Goal: Complete application form

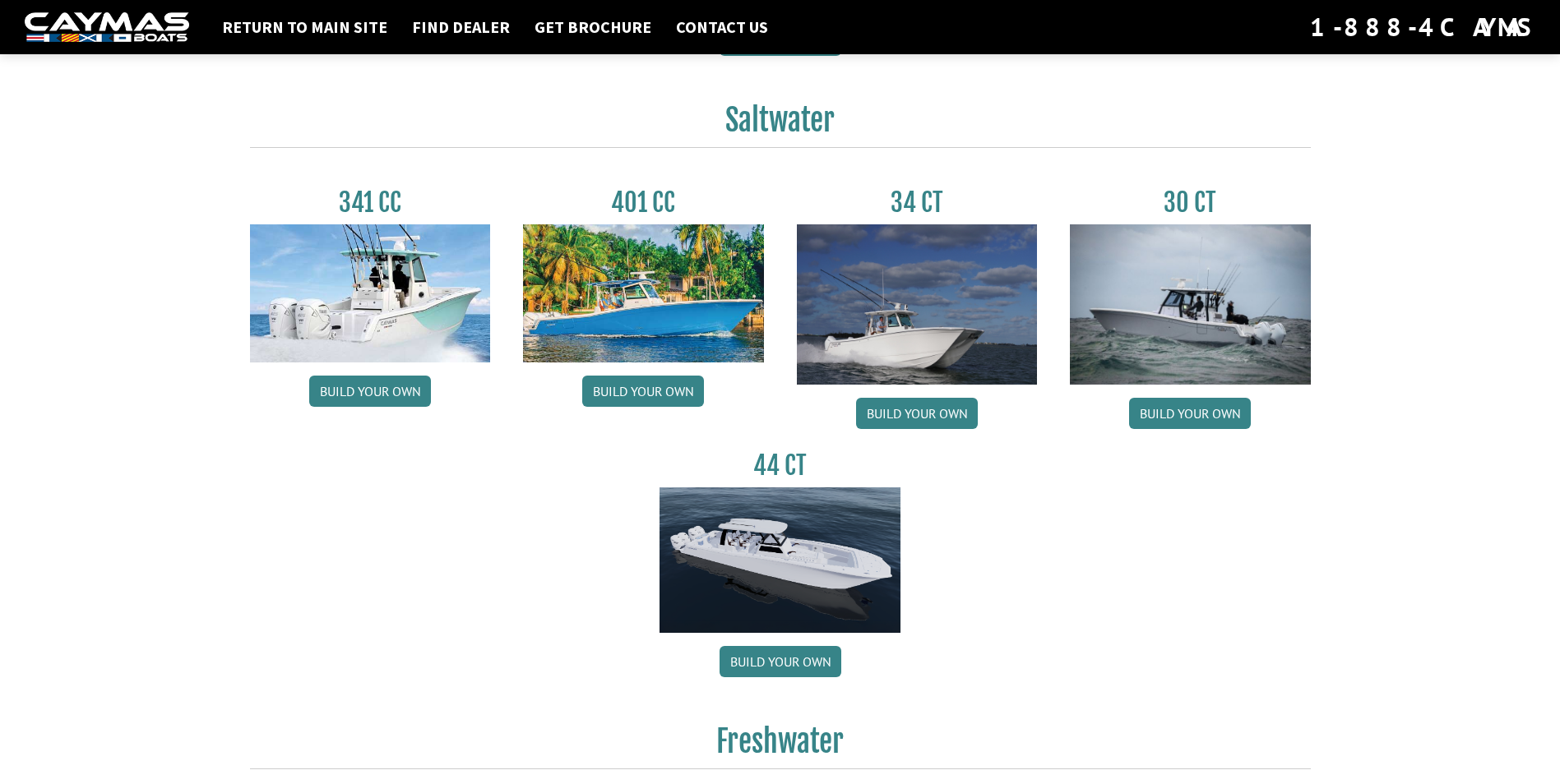
scroll to position [678, 0]
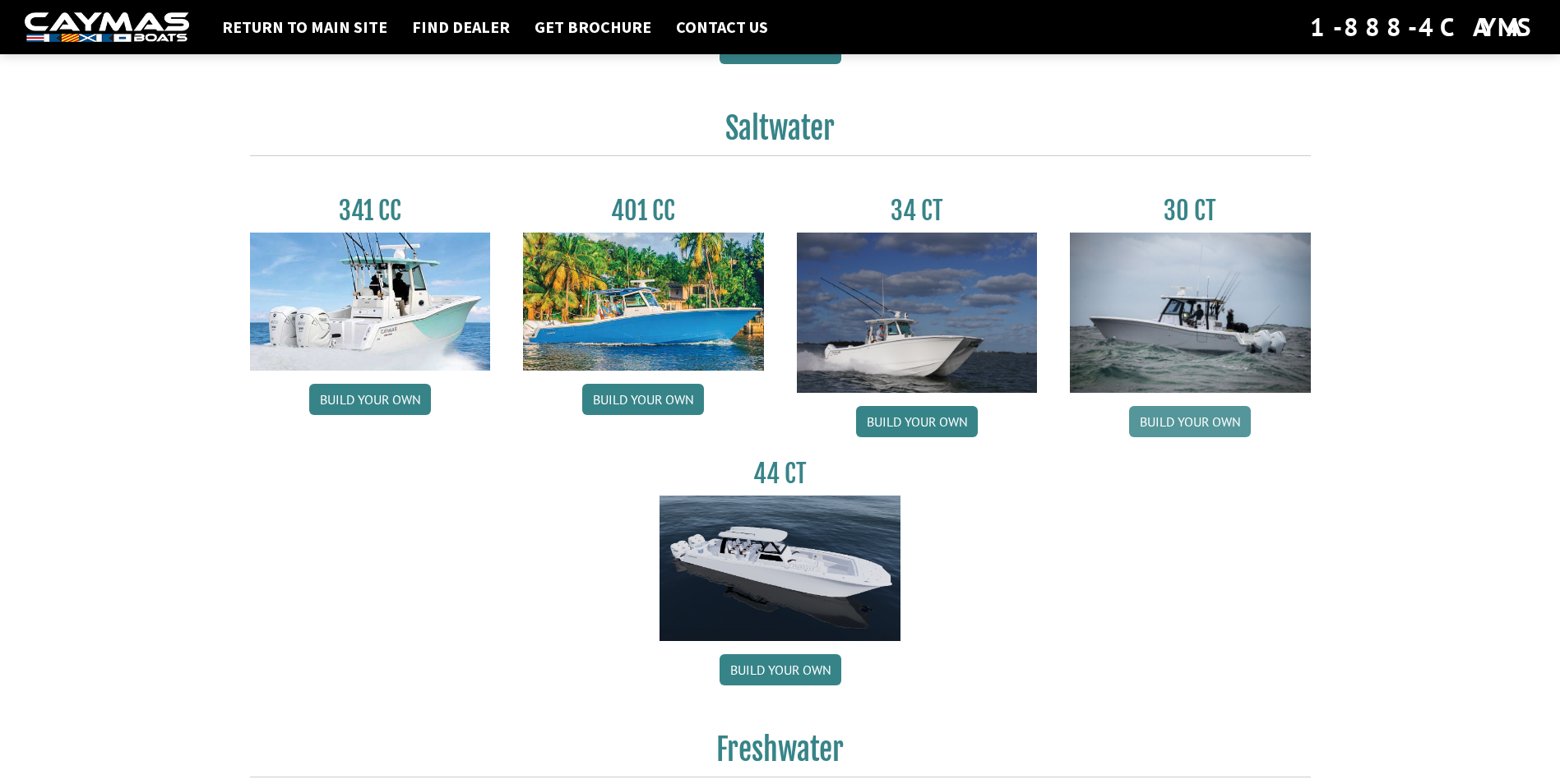
click at [1226, 422] on link "Build your own" at bounding box center [1189, 421] width 122 height 31
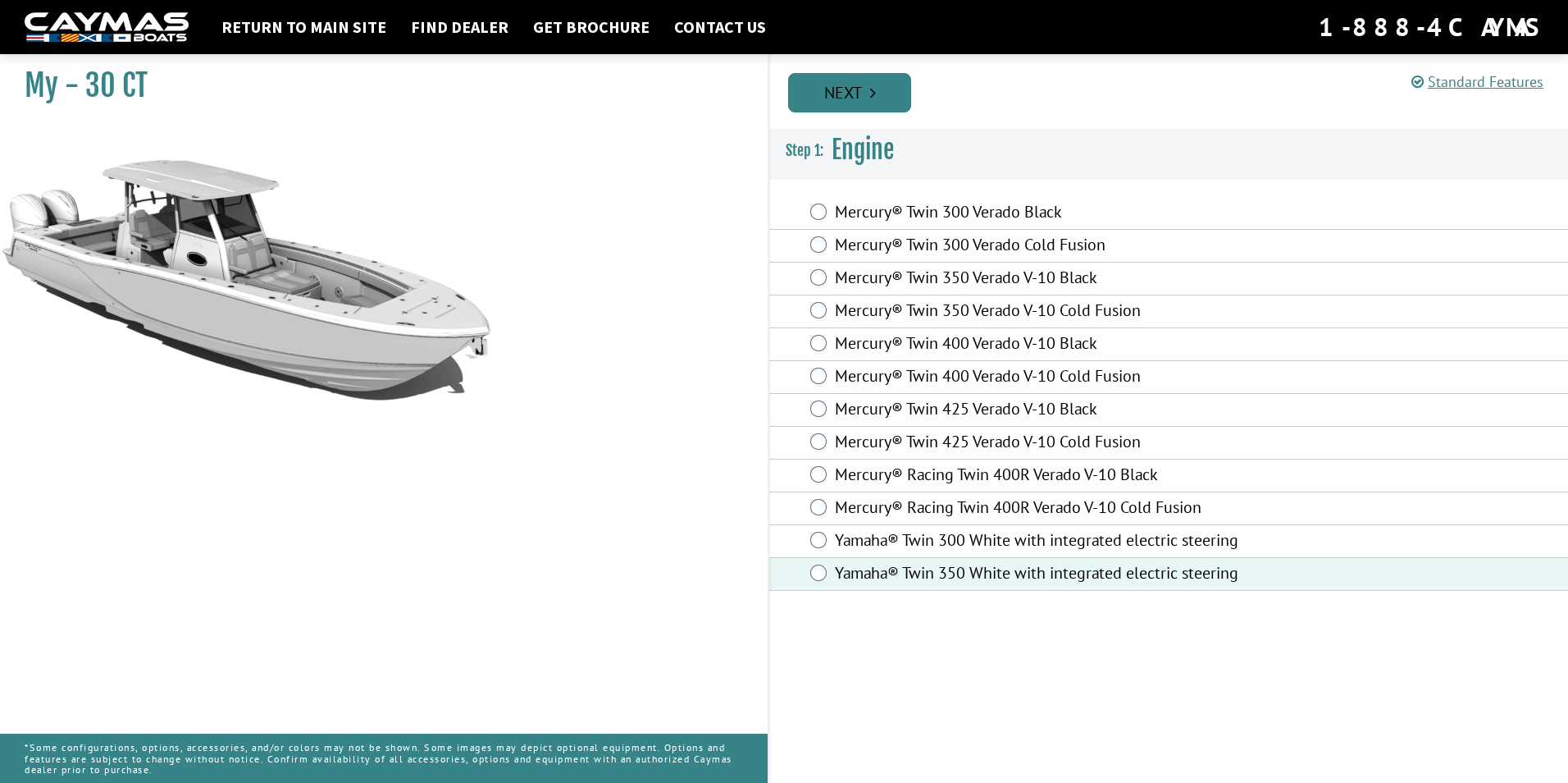
click at [846, 87] on link "Next" at bounding box center [849, 92] width 123 height 39
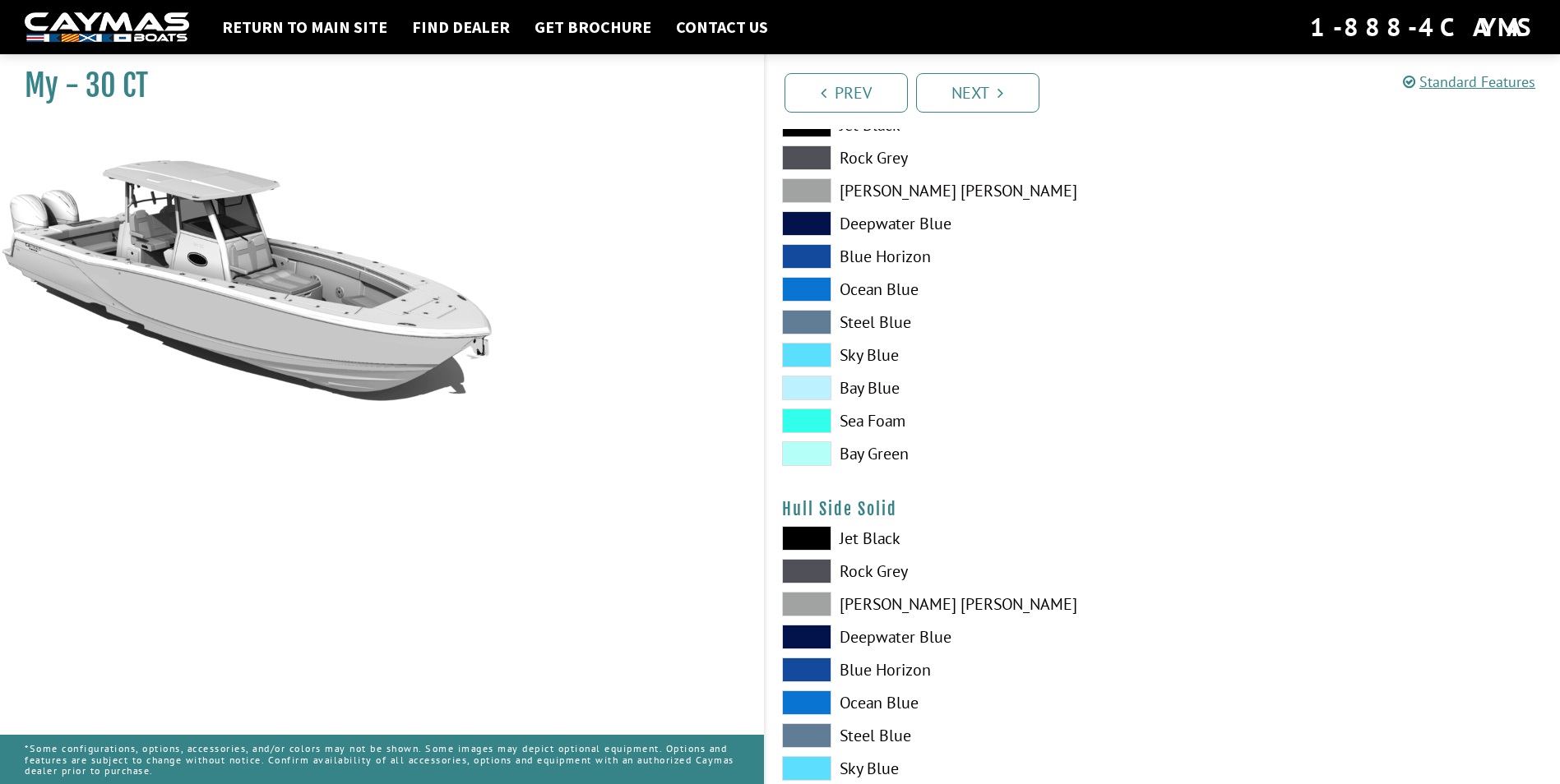
scroll to position [411, 0]
click at [810, 421] on span at bounding box center [807, 421] width 50 height 25
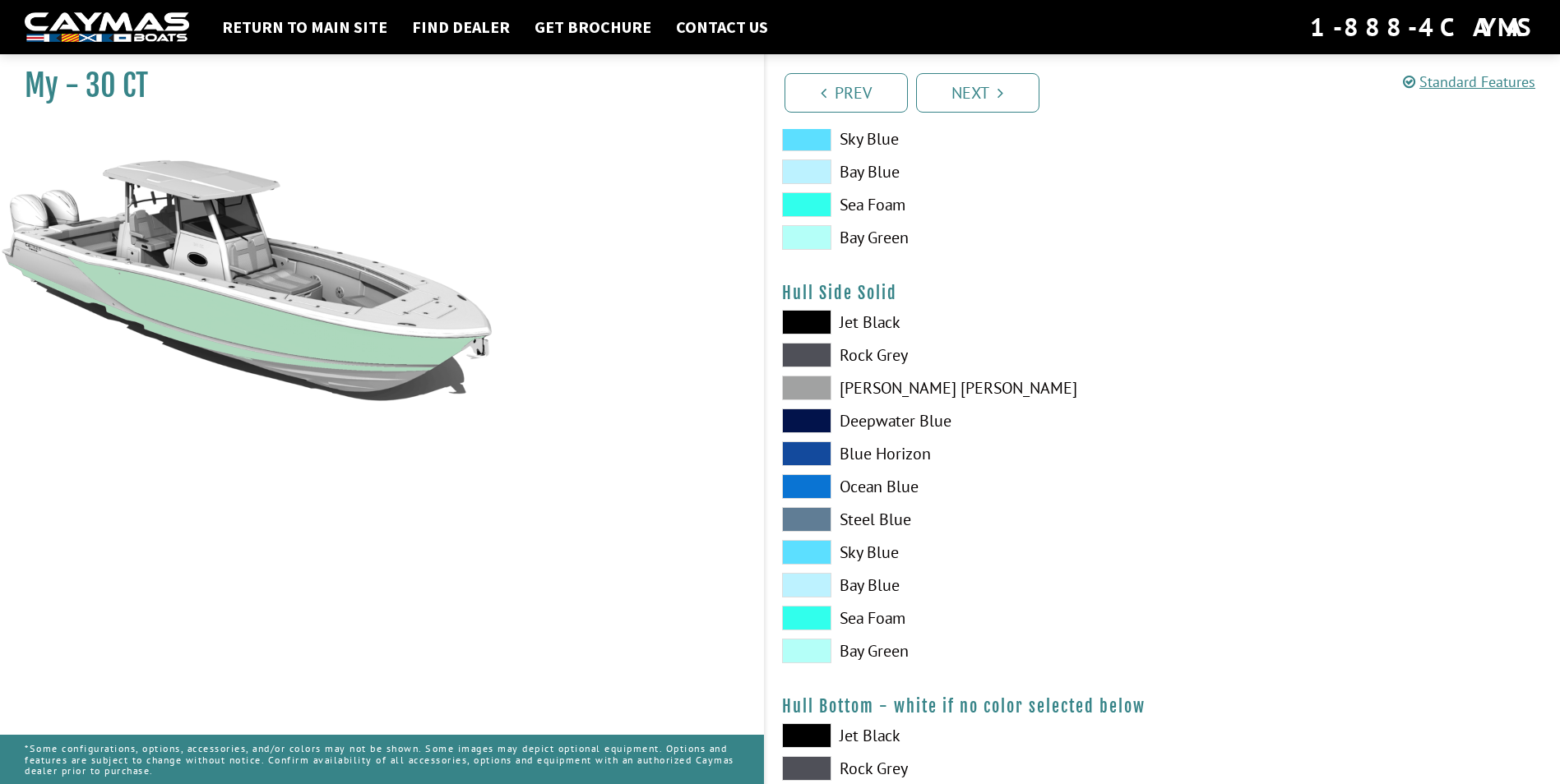
scroll to position [657, 0]
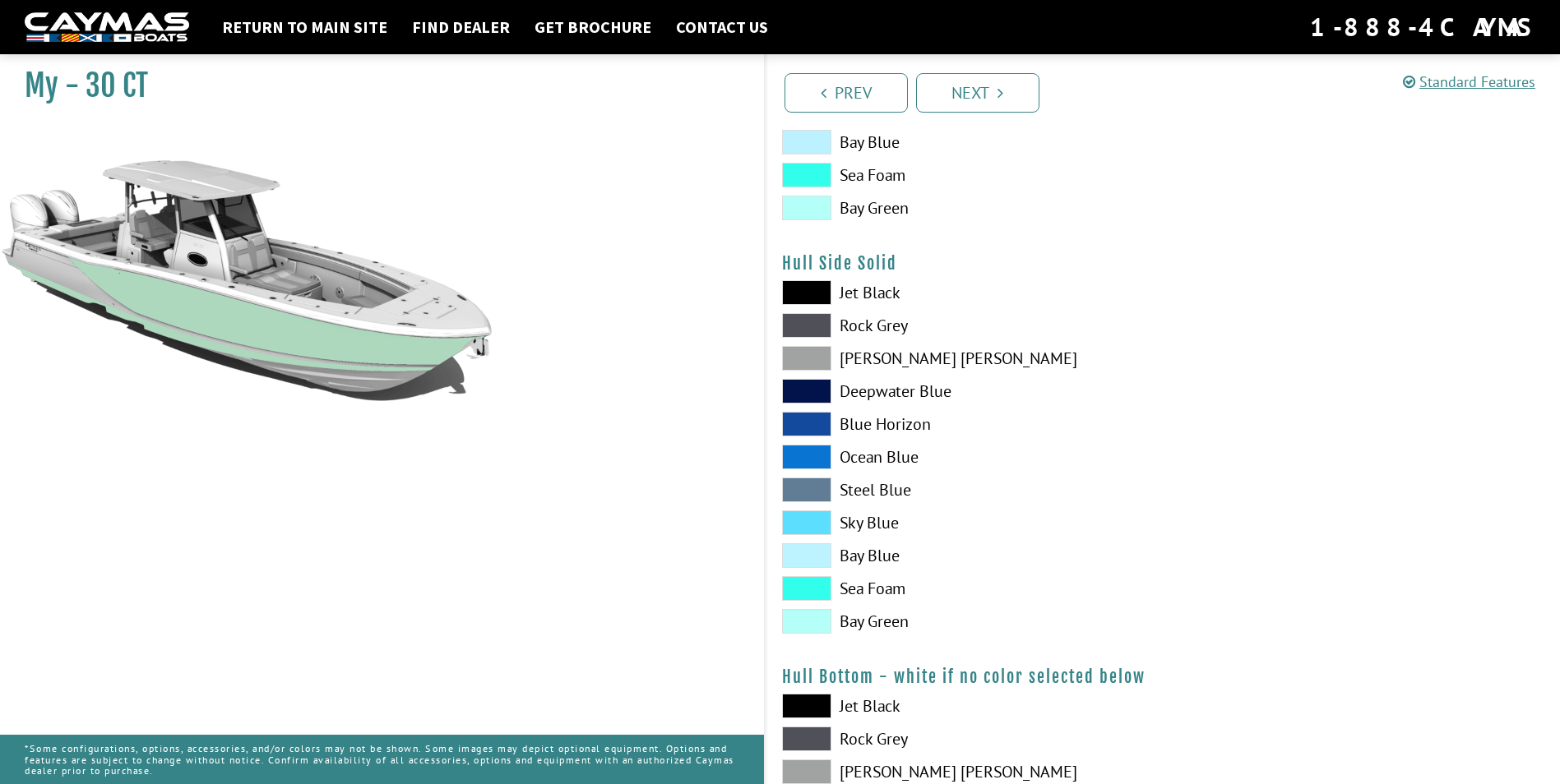
click at [825, 584] on span at bounding box center [807, 588] width 50 height 25
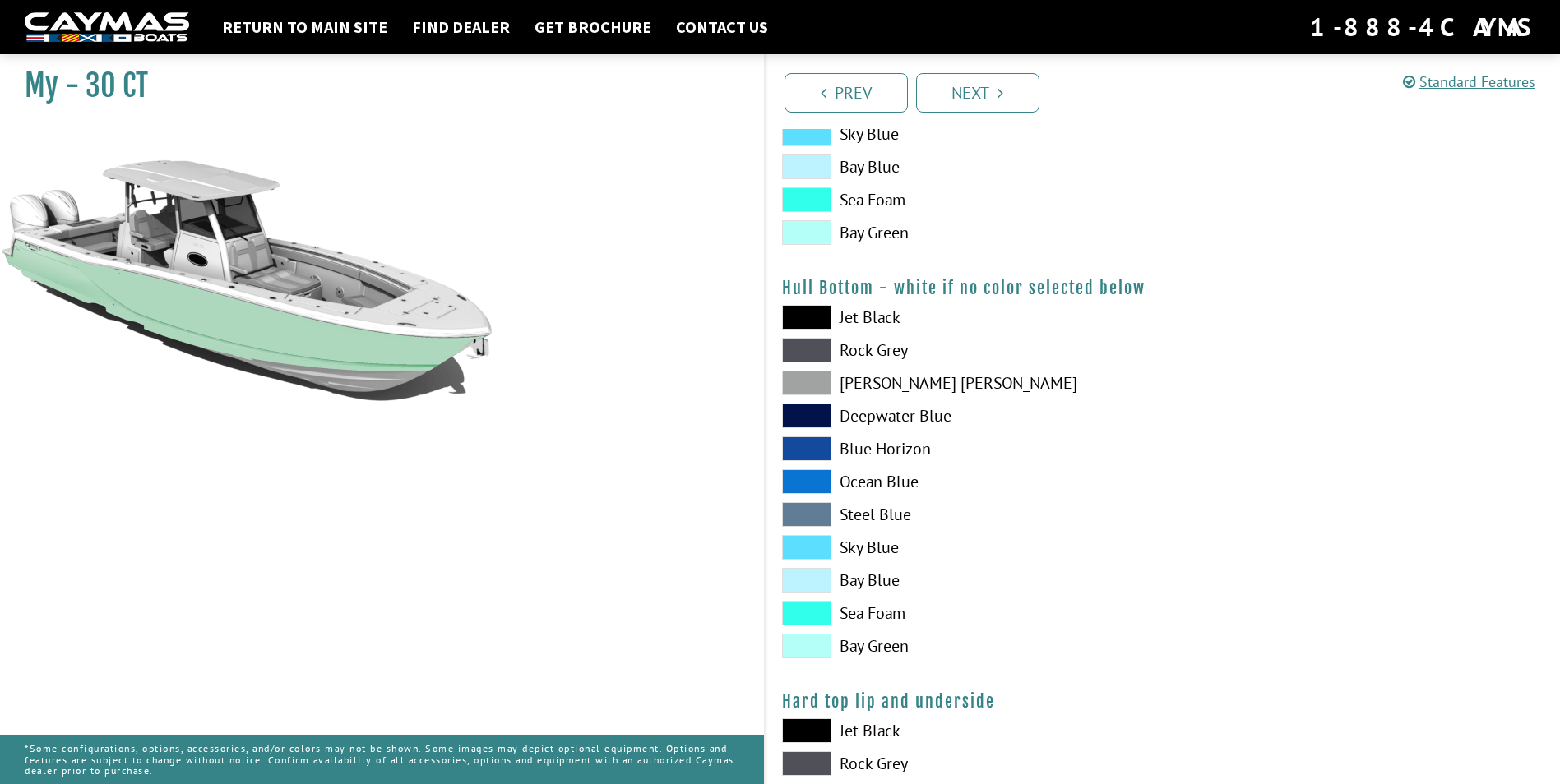
scroll to position [1068, 0]
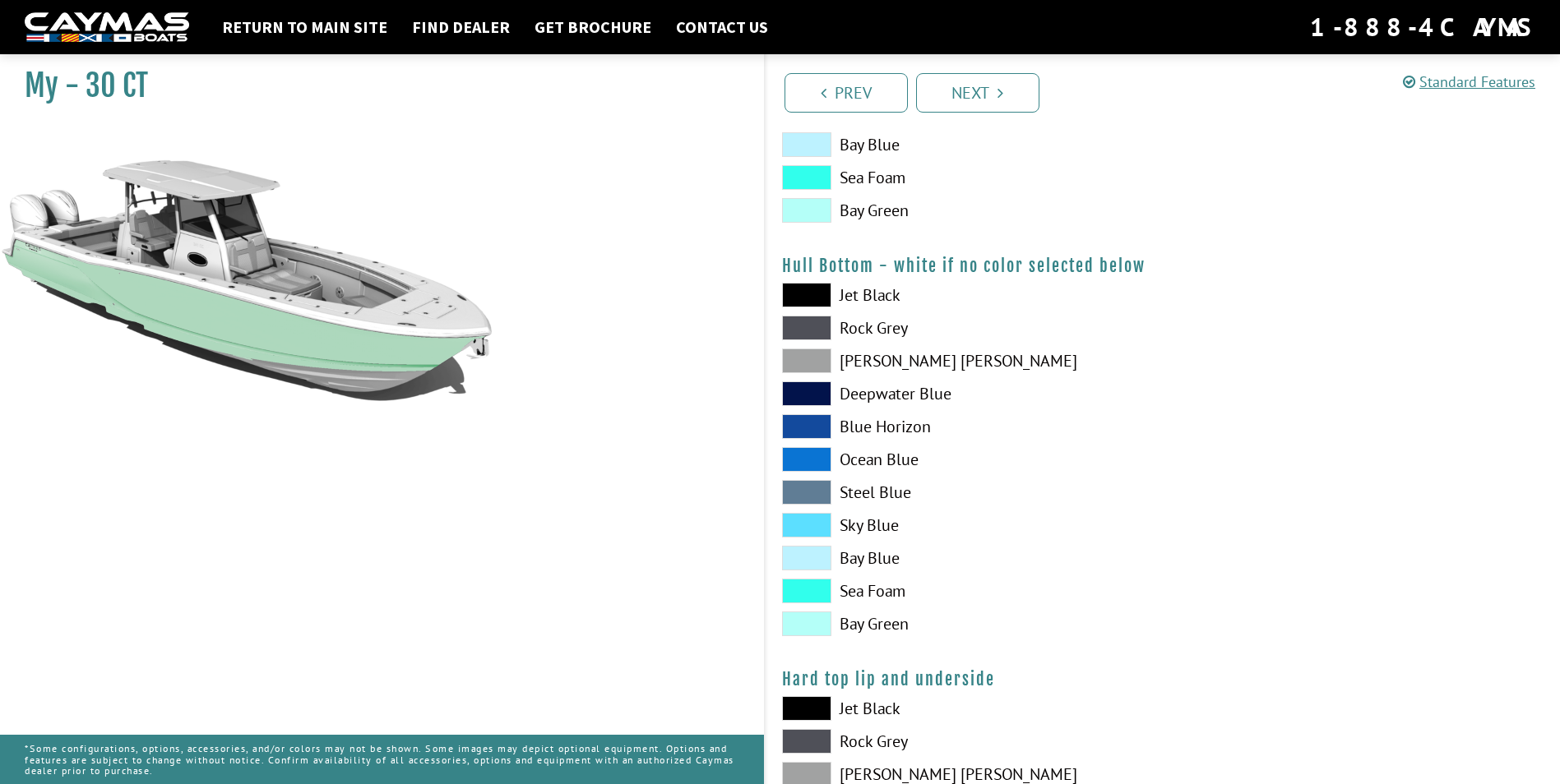
click at [804, 592] on span at bounding box center [807, 591] width 50 height 25
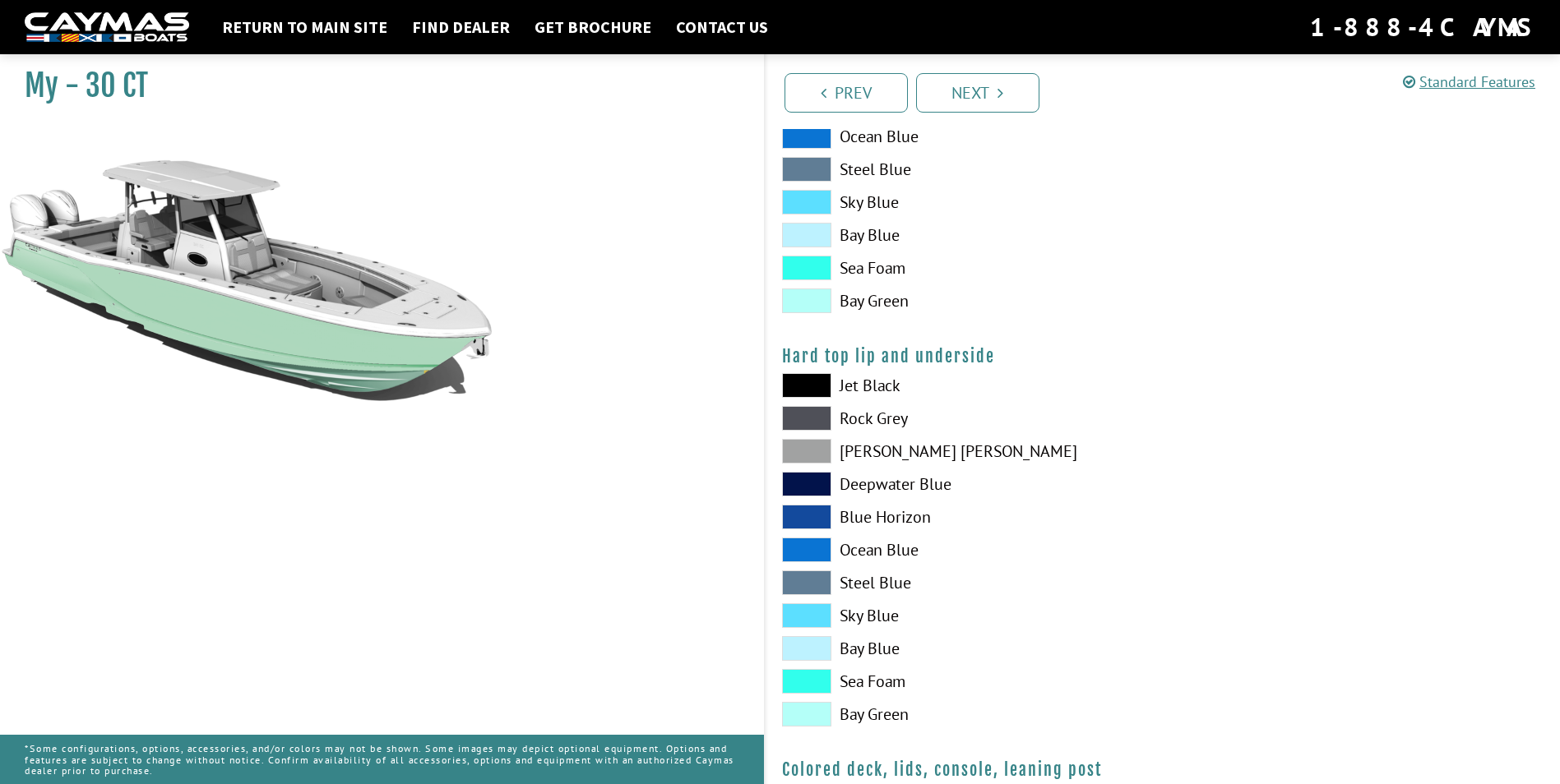
scroll to position [1397, 0]
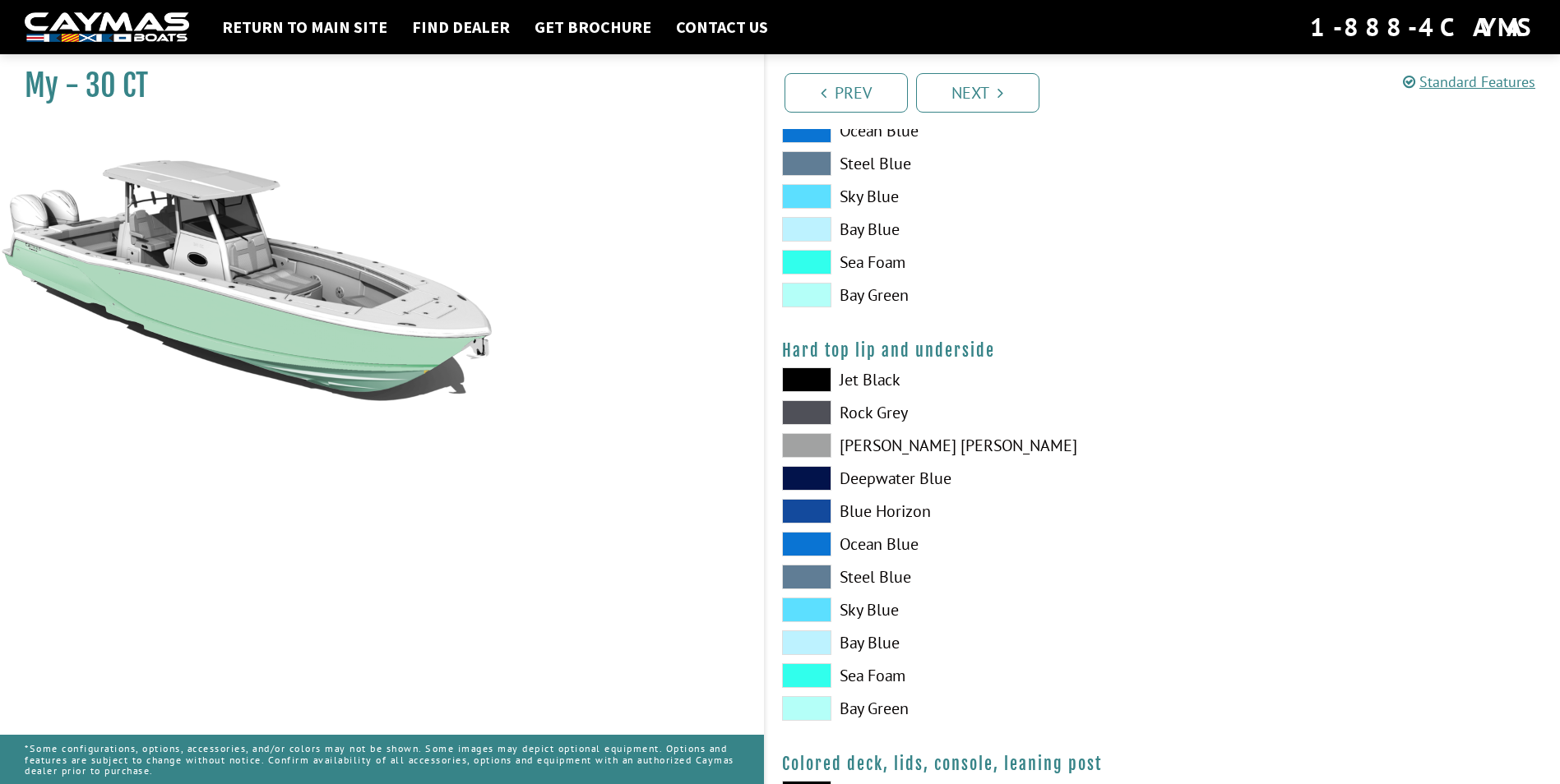
click at [808, 675] on span at bounding box center [807, 676] width 50 height 25
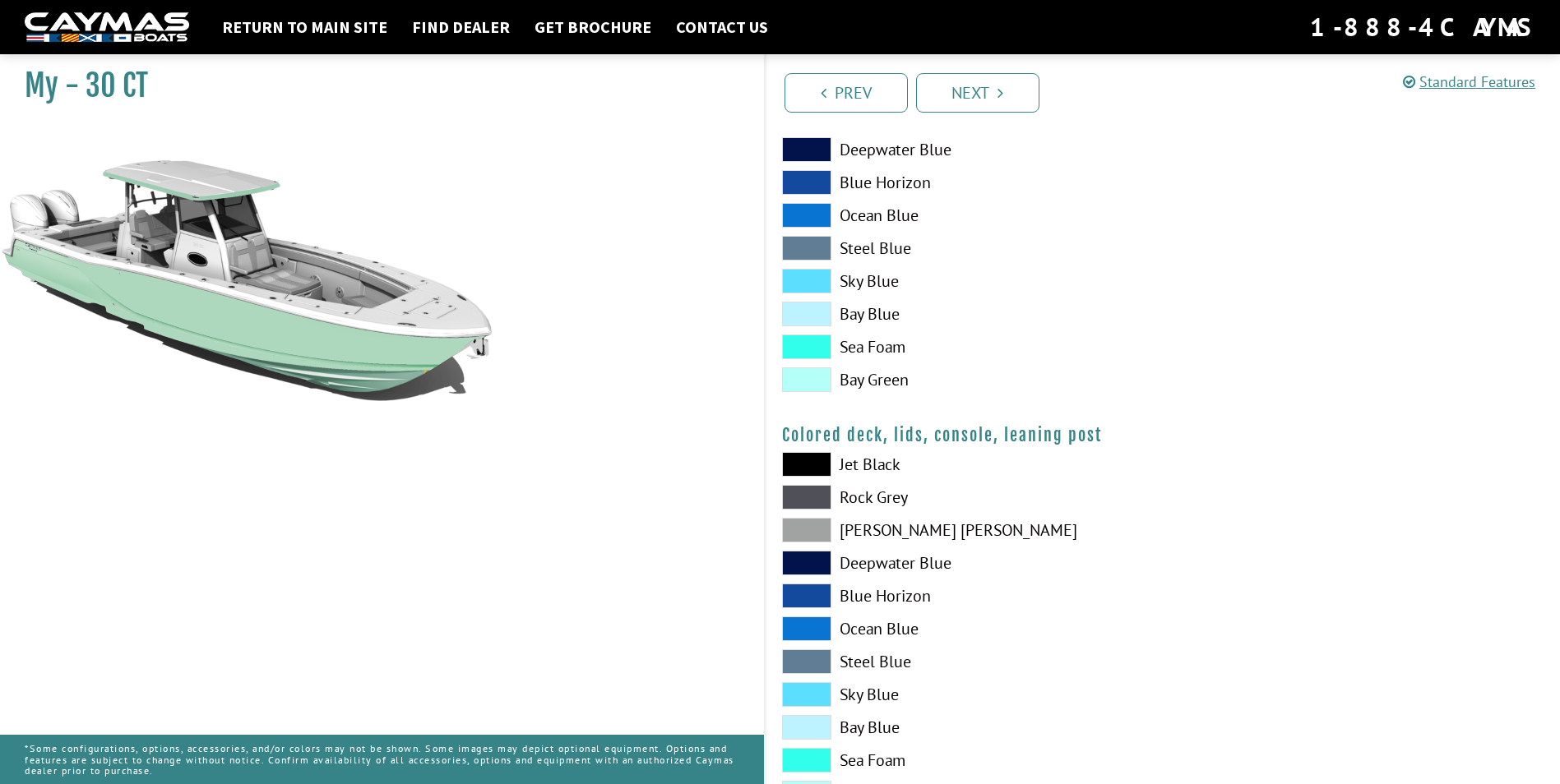
scroll to position [1794, 0]
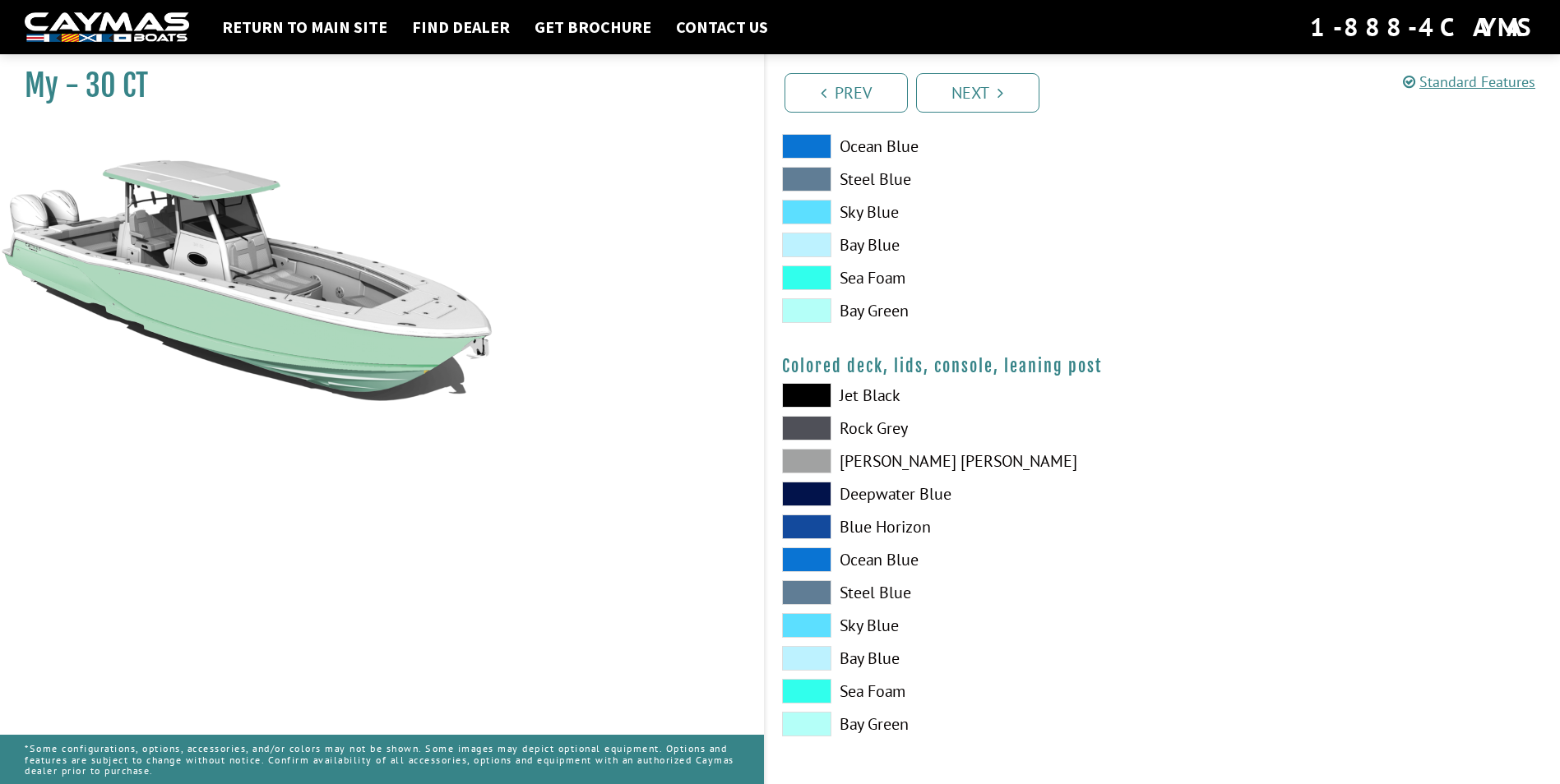
click at [800, 397] on span at bounding box center [807, 396] width 50 height 25
click at [802, 561] on span at bounding box center [807, 560] width 50 height 25
click at [804, 396] on span at bounding box center [807, 396] width 50 height 25
click at [984, 90] on link "Next" at bounding box center [977, 92] width 123 height 39
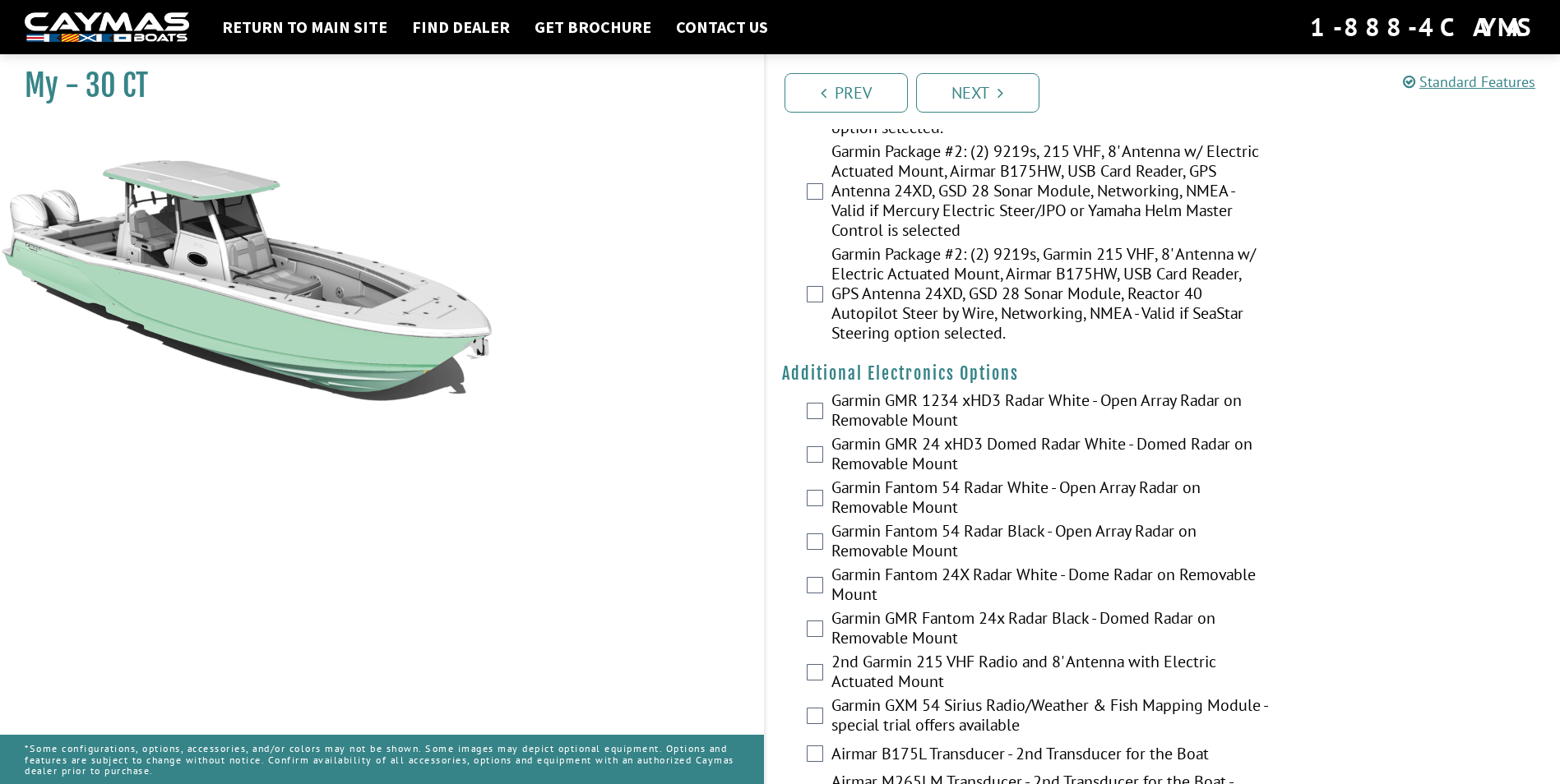
scroll to position [3040, 0]
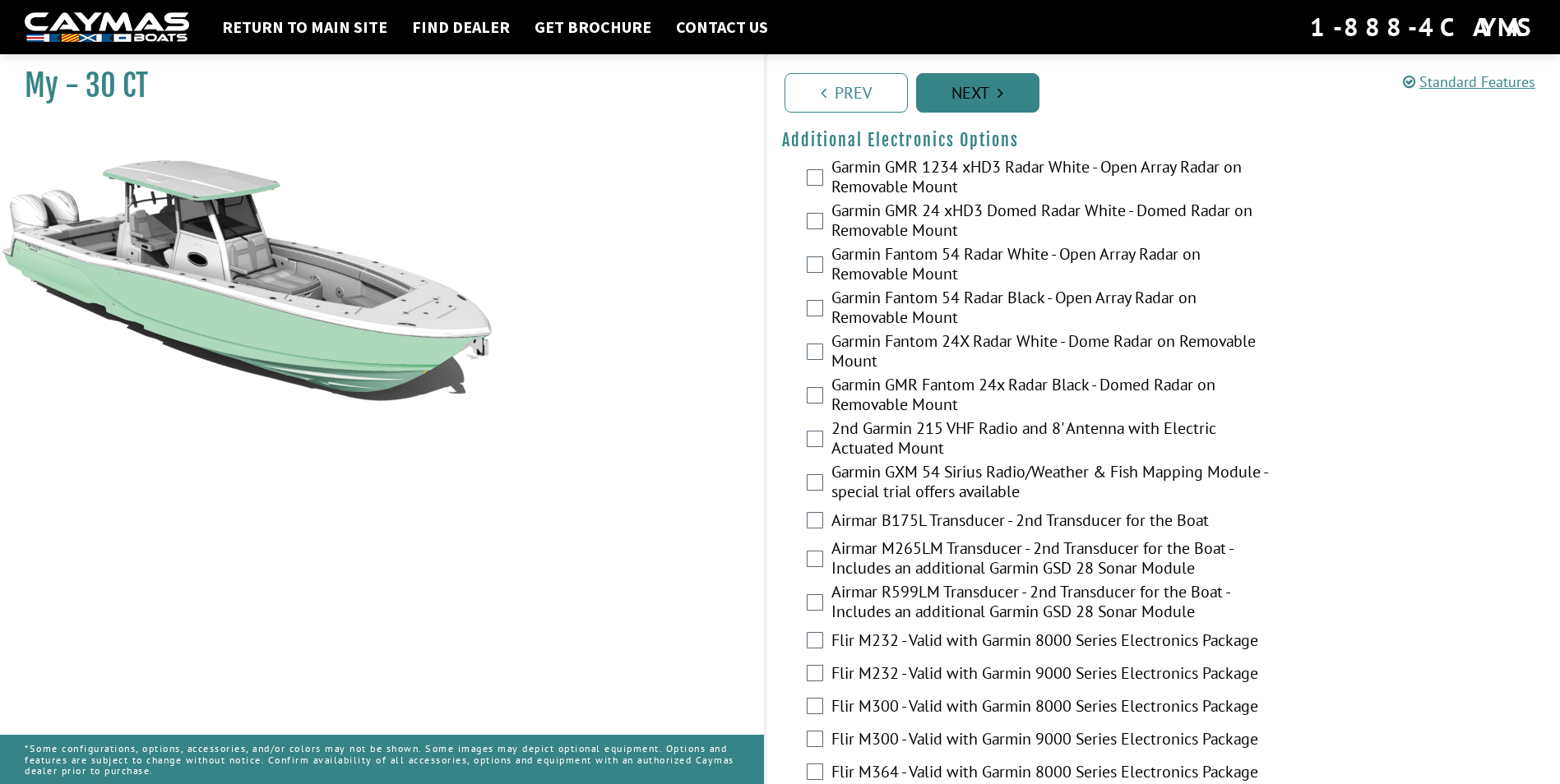
click at [968, 83] on link "Next" at bounding box center [977, 92] width 123 height 39
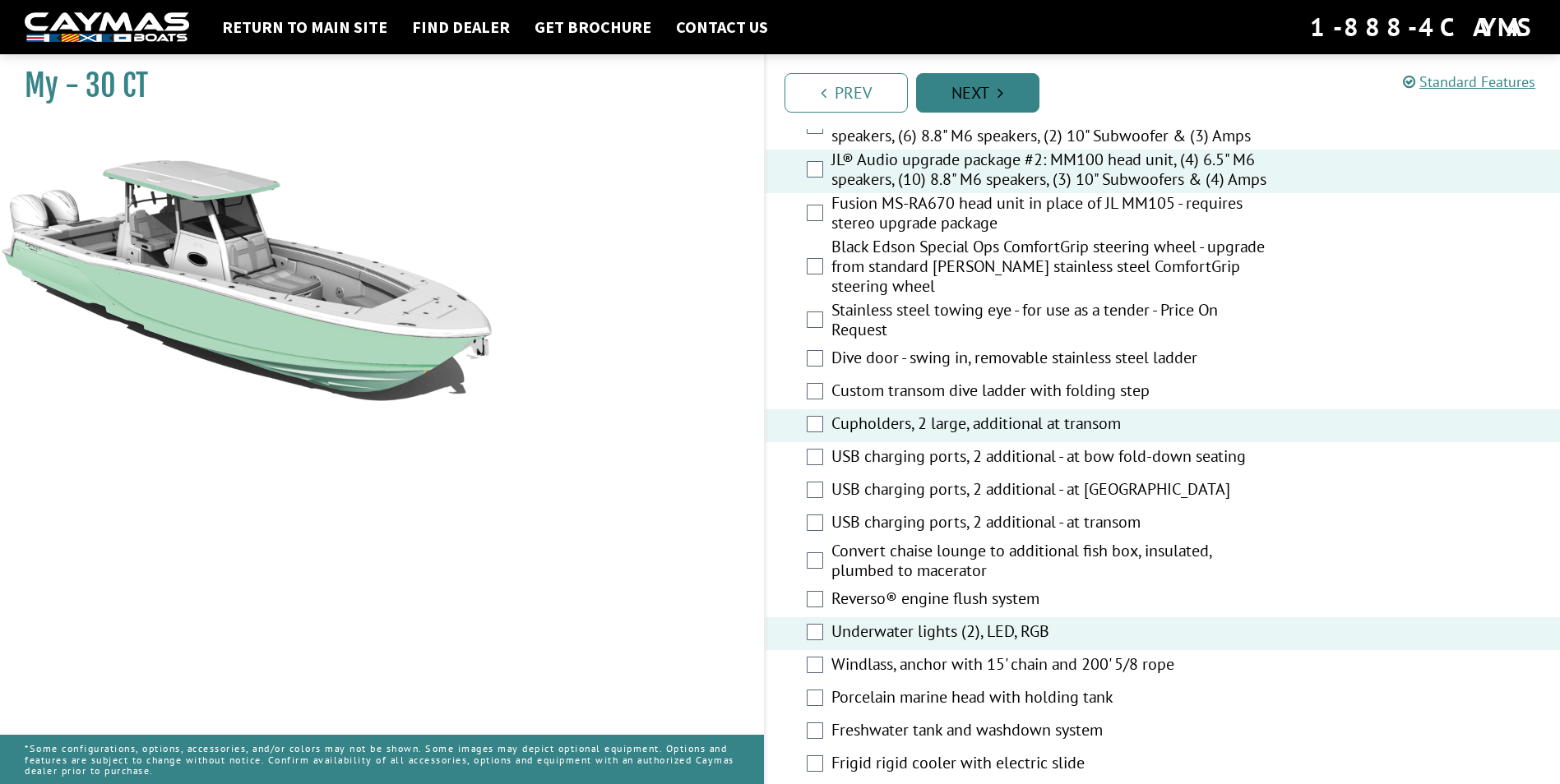
scroll to position [517, 0]
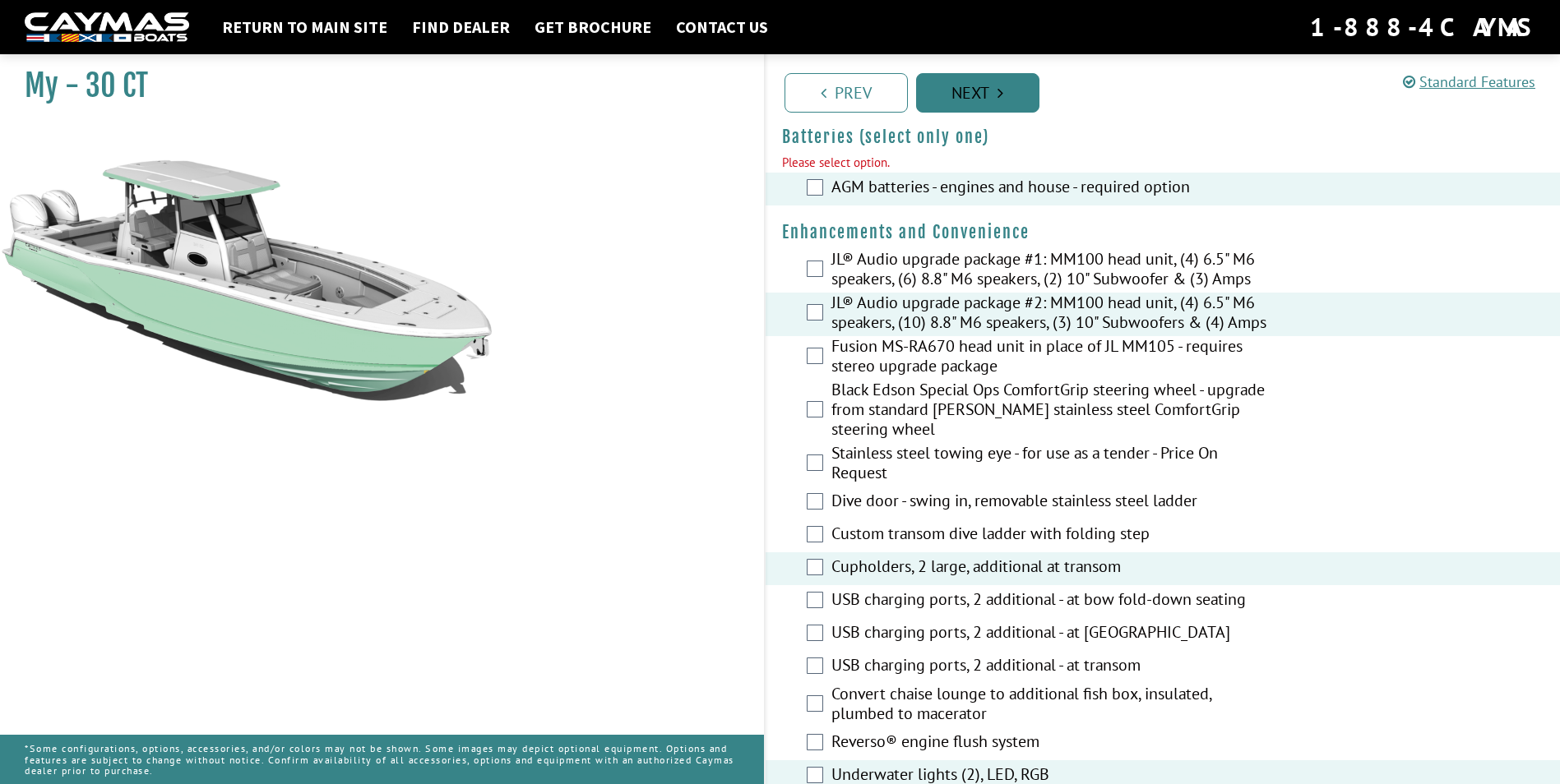
click at [977, 83] on link "Next" at bounding box center [977, 92] width 123 height 39
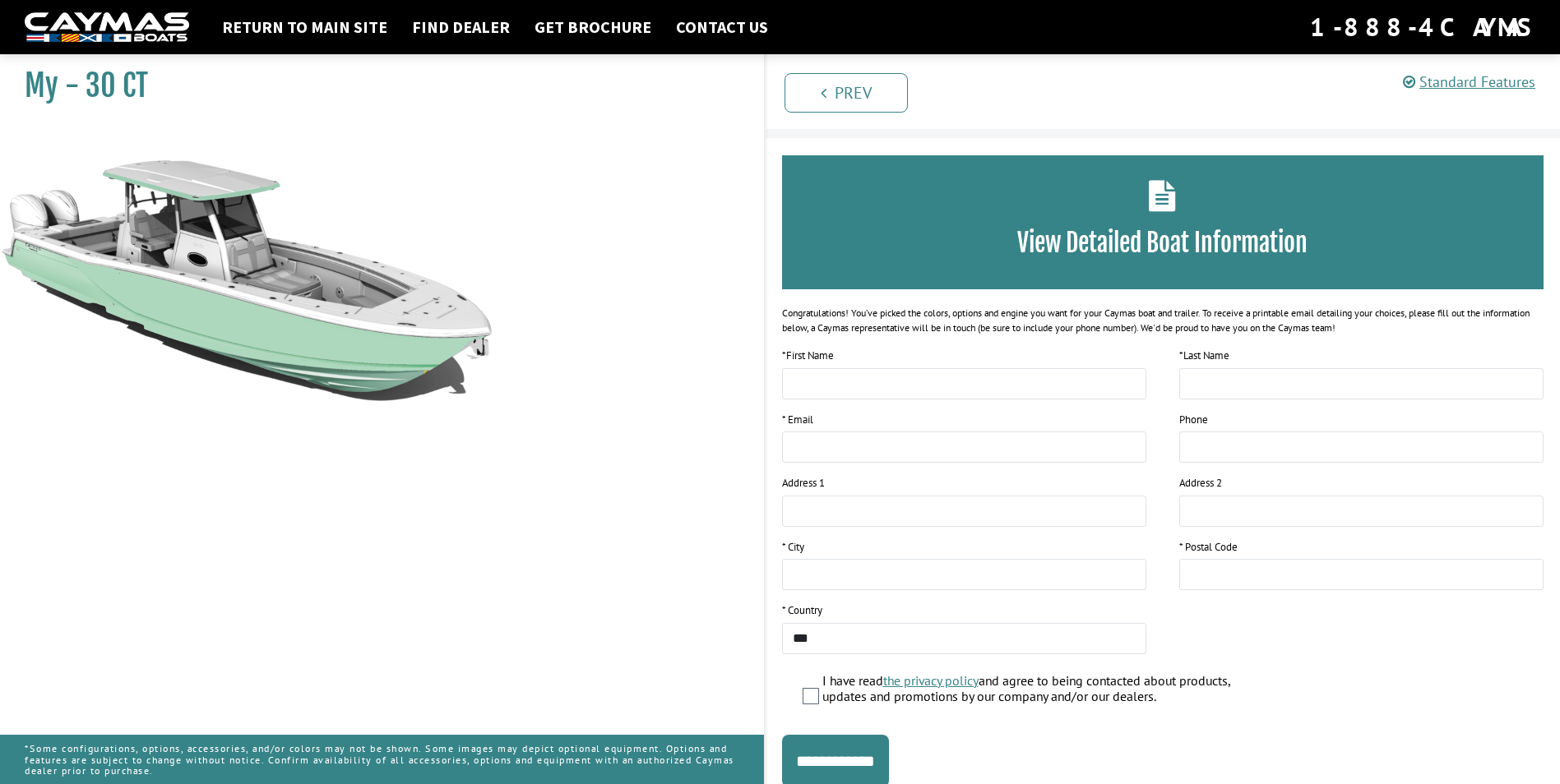
scroll to position [0, 0]
